Goal: Task Accomplishment & Management: Complete application form

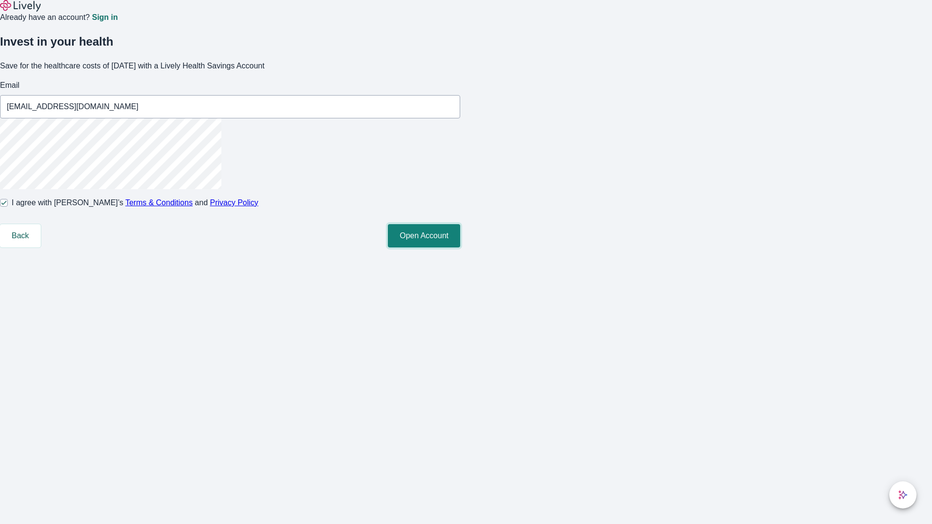
click at [460, 248] on button "Open Account" at bounding box center [424, 235] width 72 height 23
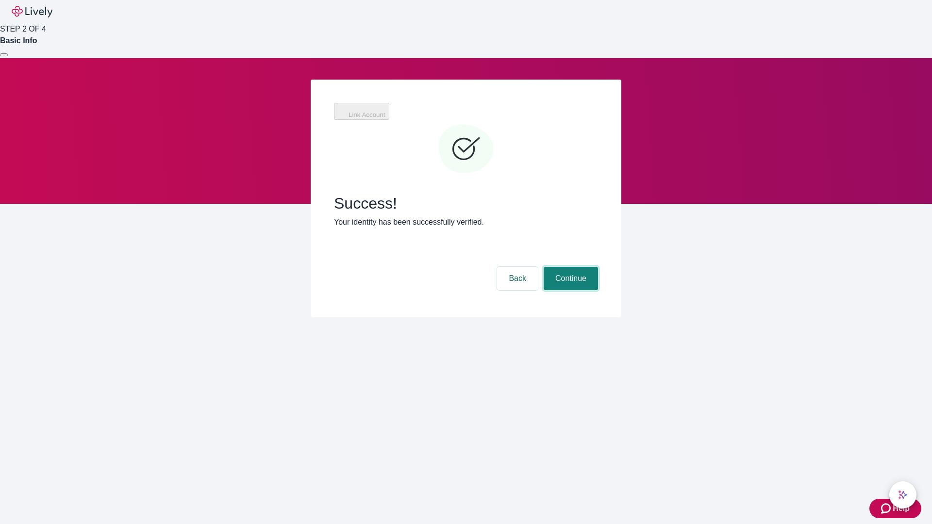
click at [570, 267] on button "Continue" at bounding box center [571, 278] width 54 height 23
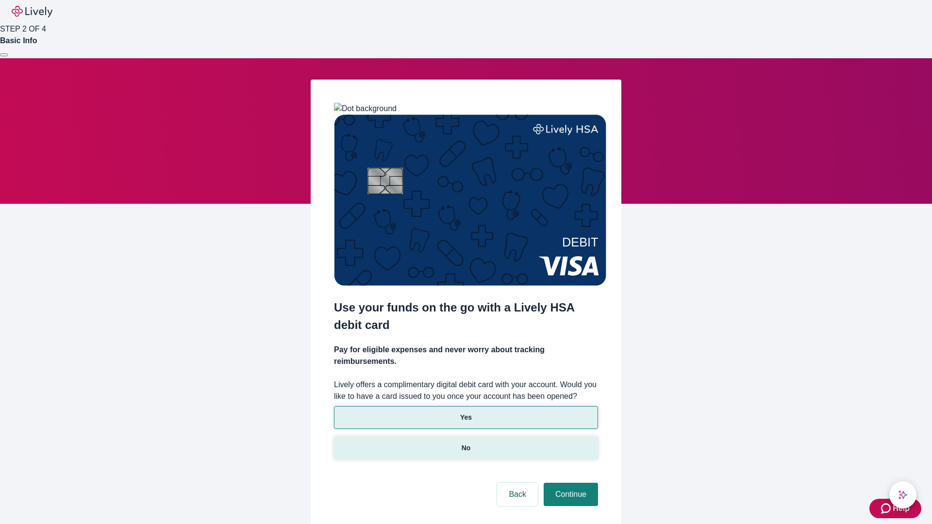
click at [466, 443] on p "No" at bounding box center [466, 448] width 9 height 10
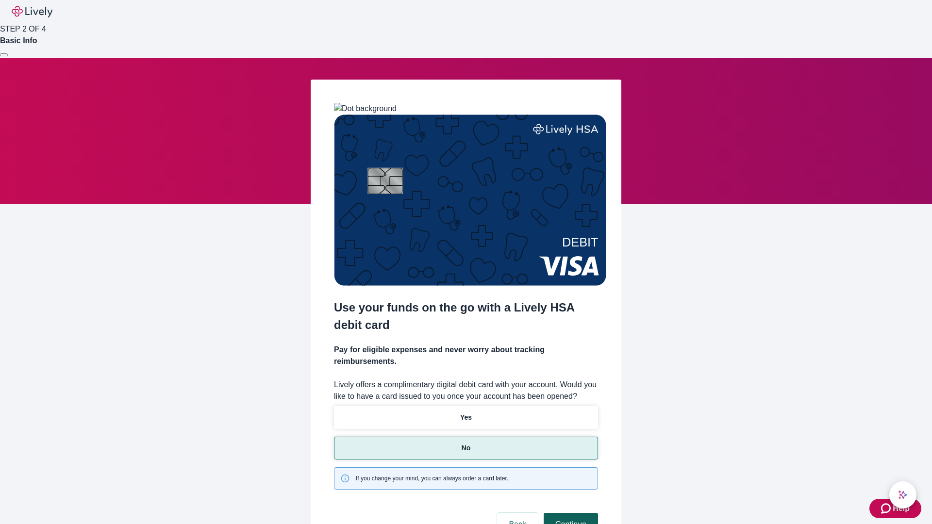
click at [570, 513] on button "Continue" at bounding box center [571, 524] width 54 height 23
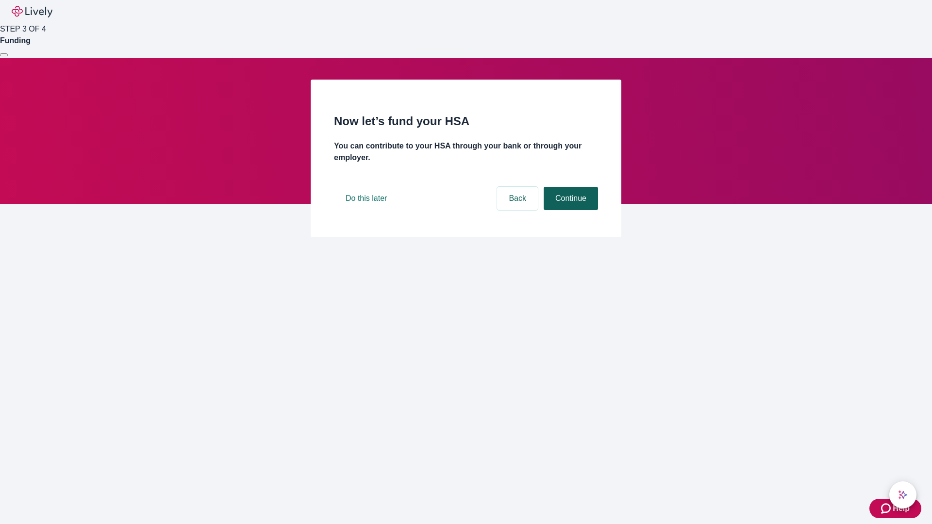
click at [570, 210] on button "Continue" at bounding box center [571, 198] width 54 height 23
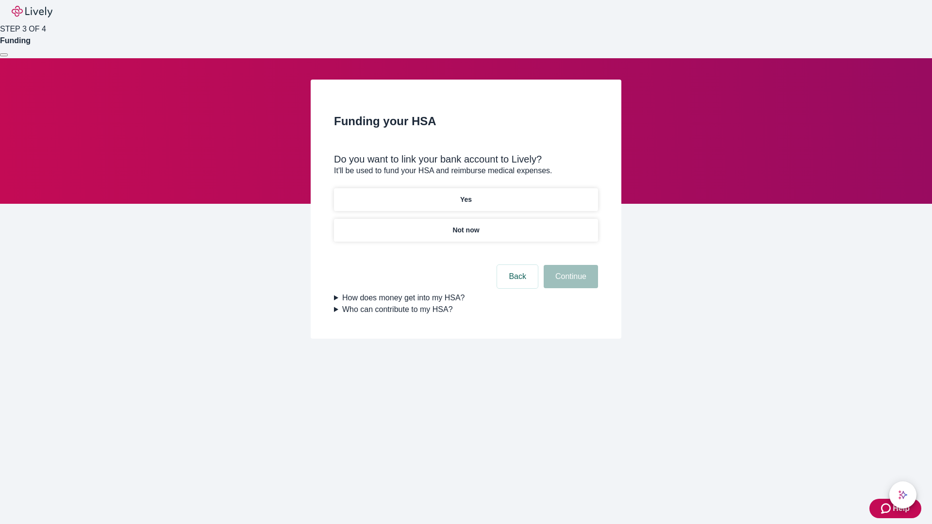
click at [466, 195] on p "Yes" at bounding box center [466, 200] width 12 height 10
click at [570, 265] on button "Continue" at bounding box center [571, 276] width 54 height 23
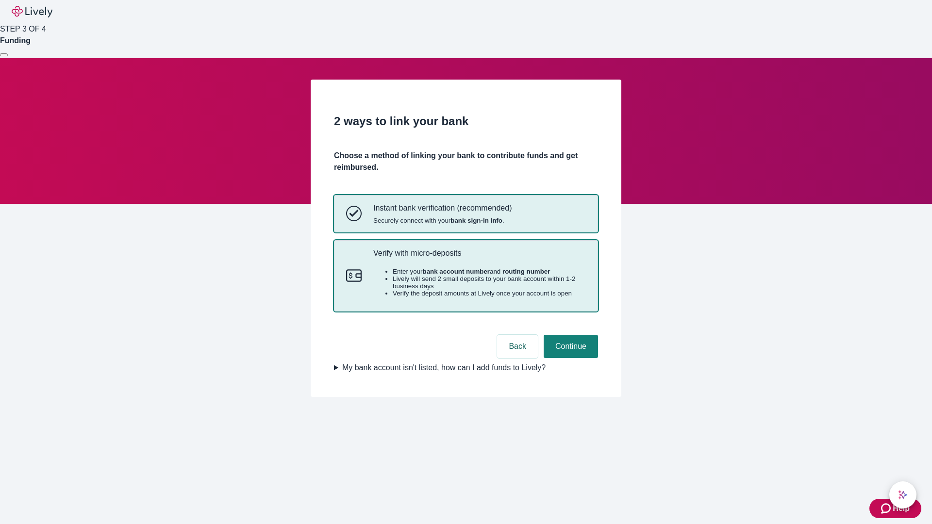
click at [479, 258] on p "Verify with micro-deposits" at bounding box center [479, 253] width 213 height 9
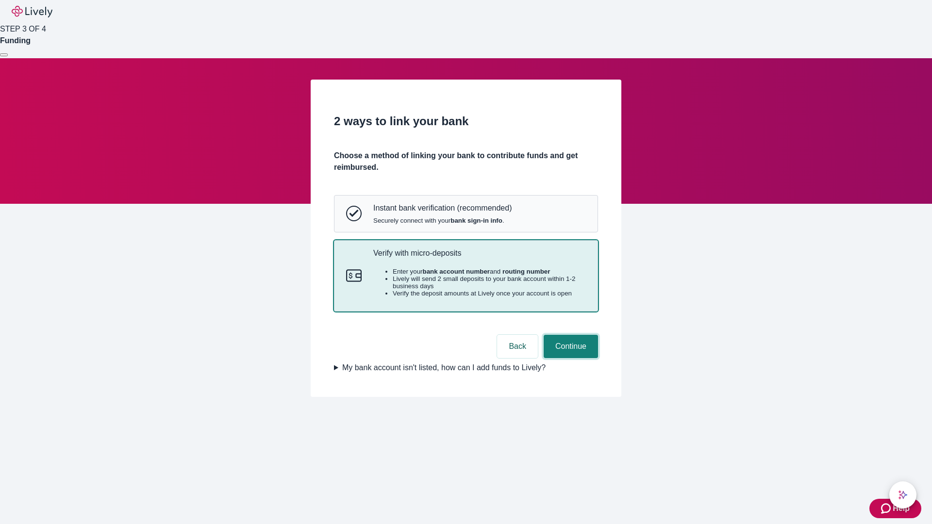
click at [570, 358] on button "Continue" at bounding box center [571, 346] width 54 height 23
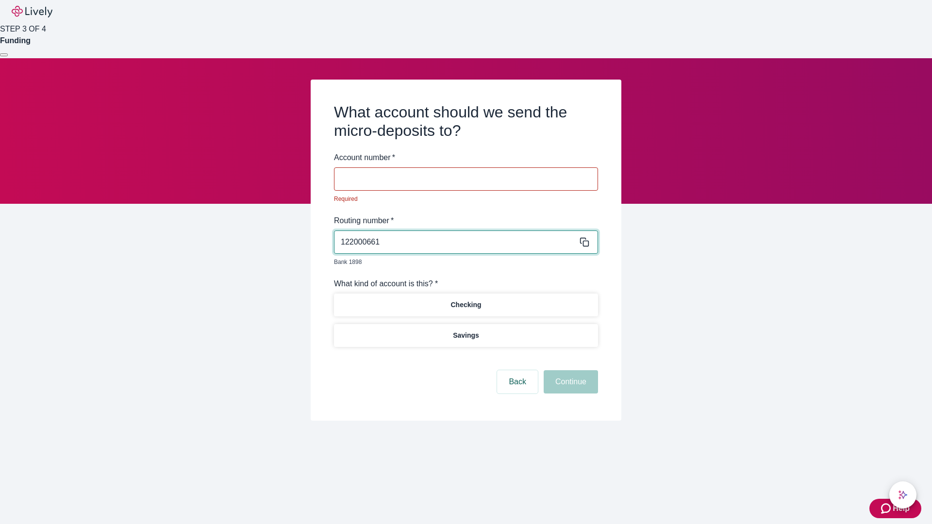
type input "122000661"
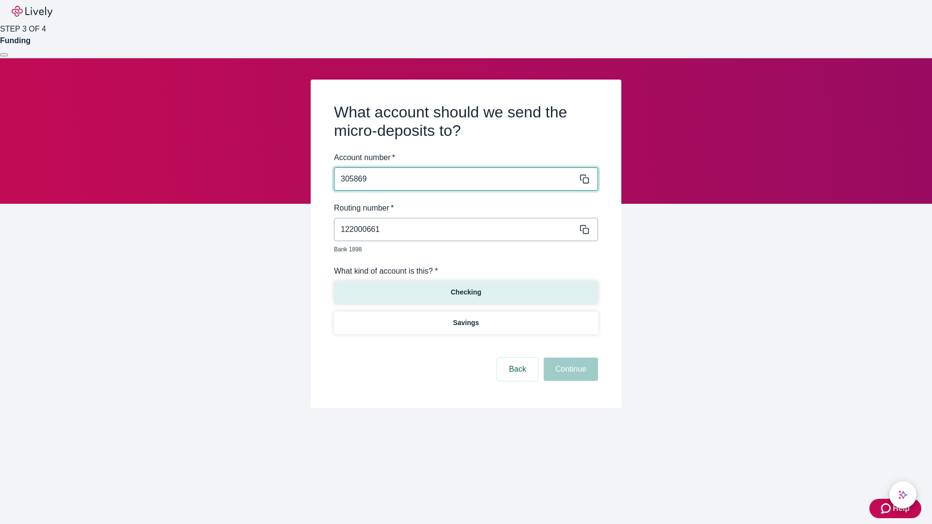
type input "305869"
click at [466, 287] on p "Checking" at bounding box center [466, 292] width 31 height 10
